Goal: Task Accomplishment & Management: Manage account settings

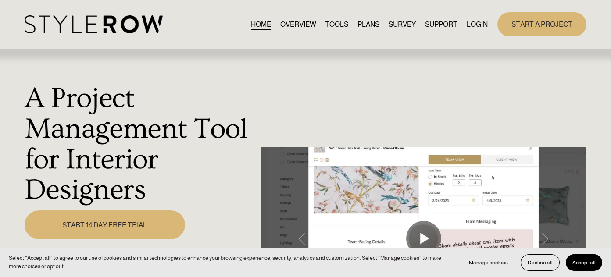
click at [481, 21] on link "LOGIN" at bounding box center [477, 24] width 21 height 12
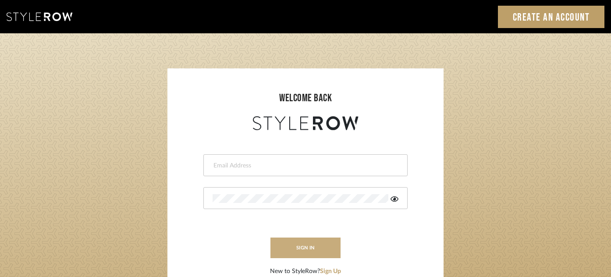
type input "felicia@onyxandoakinteriors.com"
click at [309, 256] on button "sign in" at bounding box center [306, 248] width 70 height 21
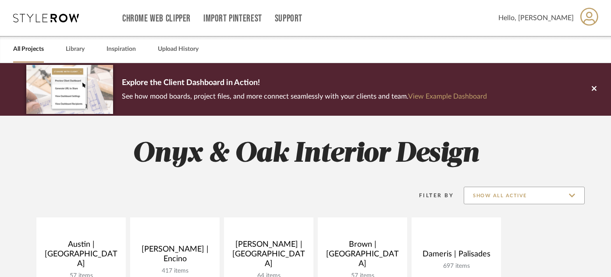
click at [555, 192] on input "Show All Active" at bounding box center [524, 196] width 121 height 18
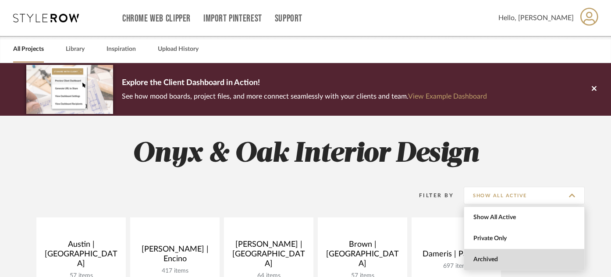
click at [532, 260] on span "Archived" at bounding box center [526, 259] width 104 height 7
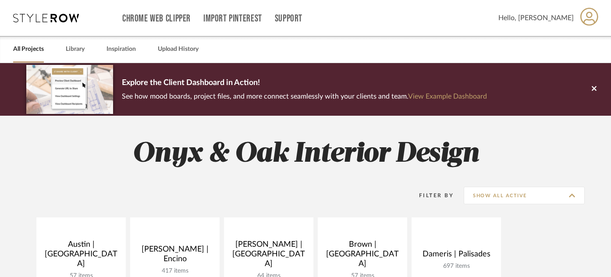
type input "Archived"
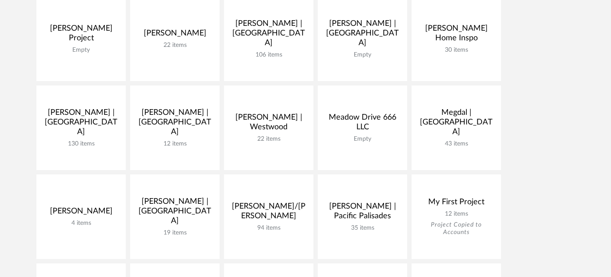
scroll to position [615, 0]
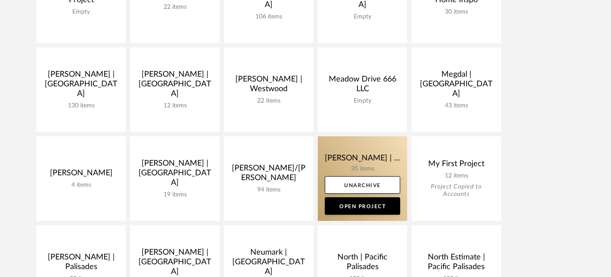
click at [353, 161] on link at bounding box center [362, 178] width 89 height 85
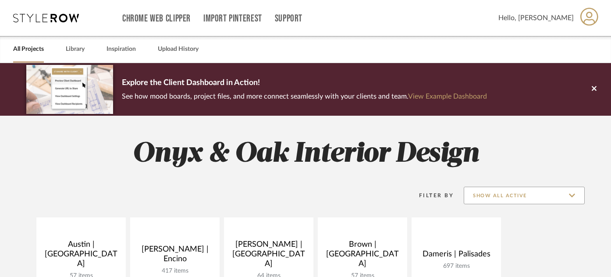
click at [522, 195] on input "Show All Active" at bounding box center [524, 196] width 121 height 18
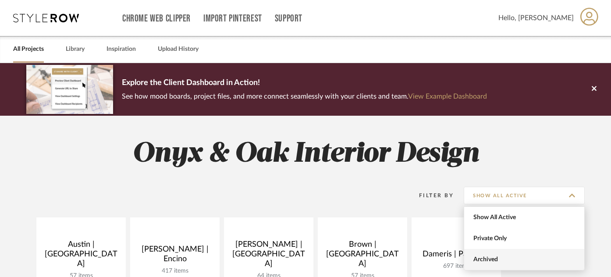
click at [502, 259] on span "Archived" at bounding box center [526, 259] width 104 height 7
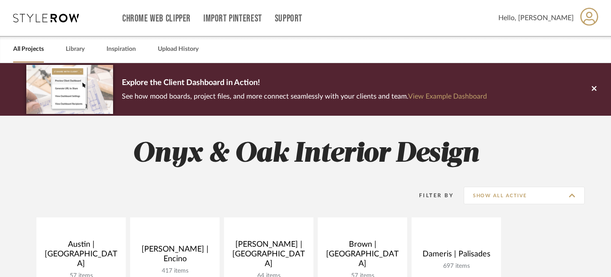
type input "Archived"
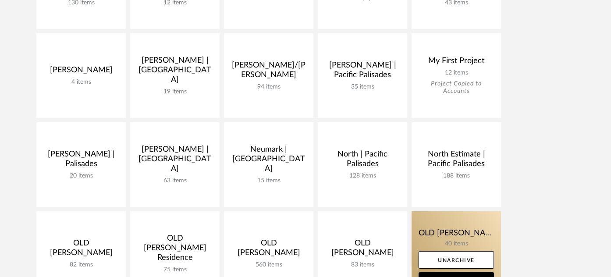
scroll to position [718, 0]
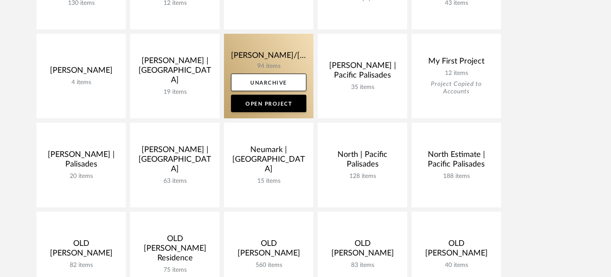
click at [286, 54] on link at bounding box center [268, 76] width 89 height 85
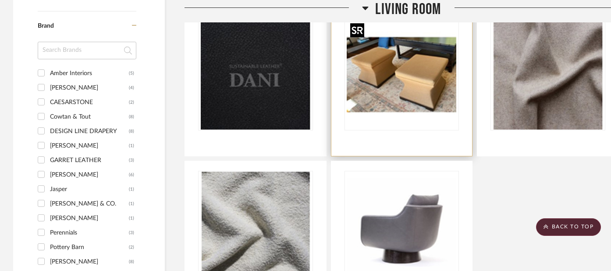
scroll to position [819, 0]
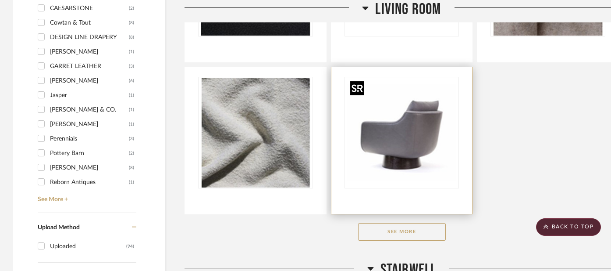
click at [418, 170] on img "0" at bounding box center [402, 133] width 110 height 110
click at [392, 99] on img "0" at bounding box center [402, 133] width 110 height 110
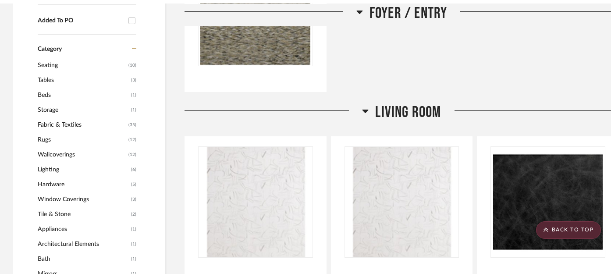
scroll to position [0, 0]
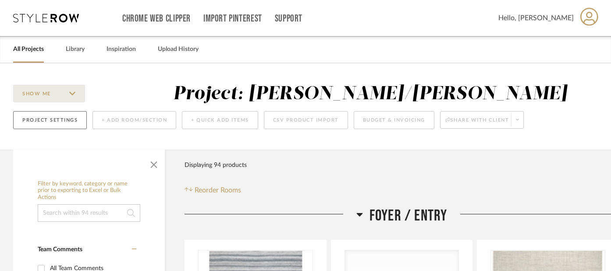
click at [53, 120] on button "Project Settings" at bounding box center [50, 120] width 74 height 18
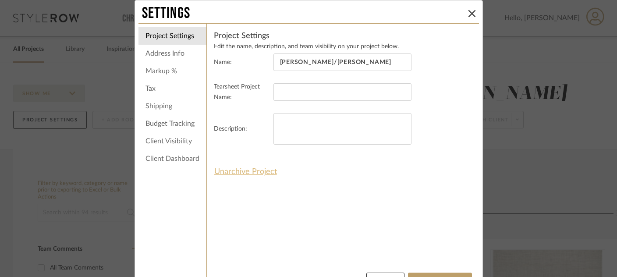
click at [235, 171] on button "Unarchive Project" at bounding box center [246, 171] width 64 height 15
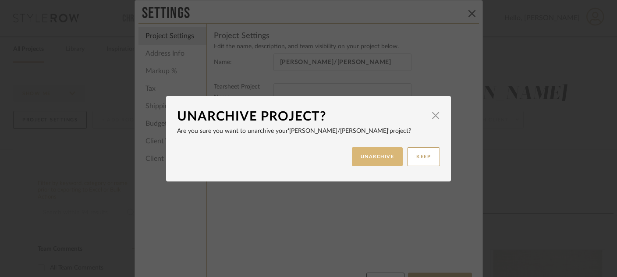
click at [352, 157] on button "UNARCHIVE" at bounding box center [377, 156] width 51 height 19
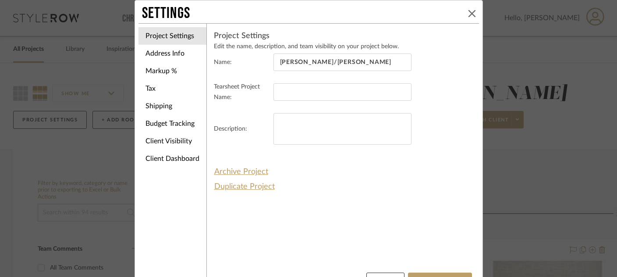
click at [469, 13] on icon at bounding box center [472, 13] width 7 height 7
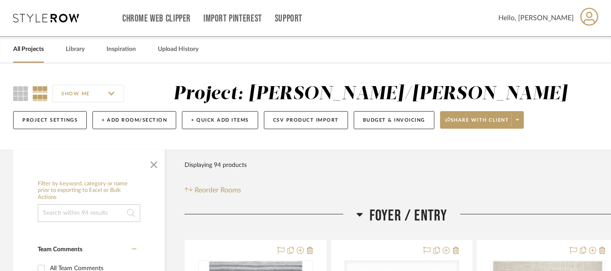
click at [28, 52] on link "All Projects" at bounding box center [28, 49] width 31 height 12
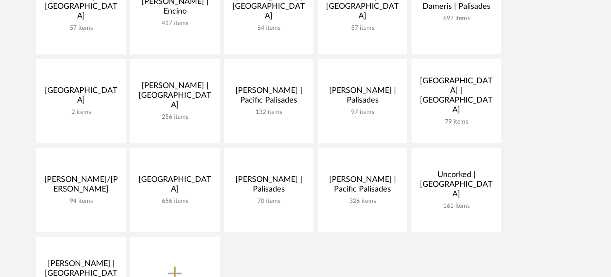
scroll to position [249, 0]
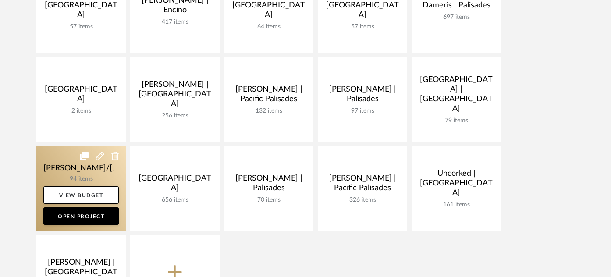
click at [53, 172] on link at bounding box center [80, 188] width 89 height 85
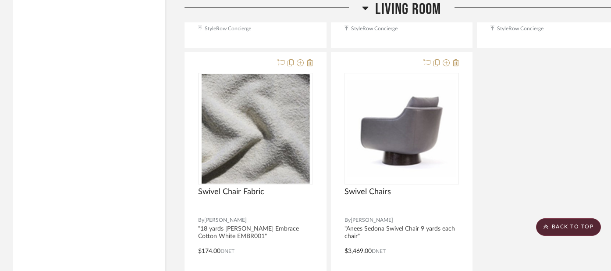
scroll to position [1784, 0]
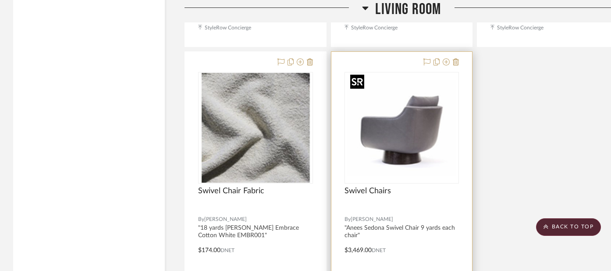
click at [0, 0] on img at bounding box center [0, 0] width 0 height 0
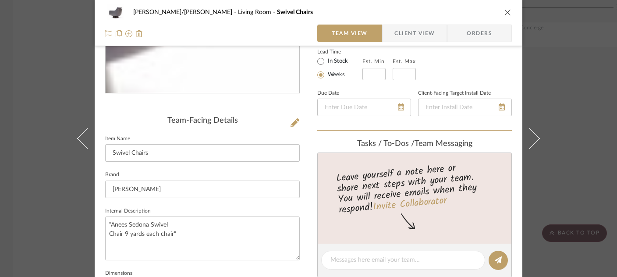
scroll to position [196, 0]
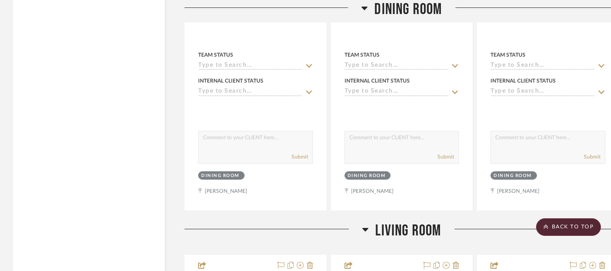
scroll to position [4806, 0]
